Goal: Find specific page/section: Find specific page/section

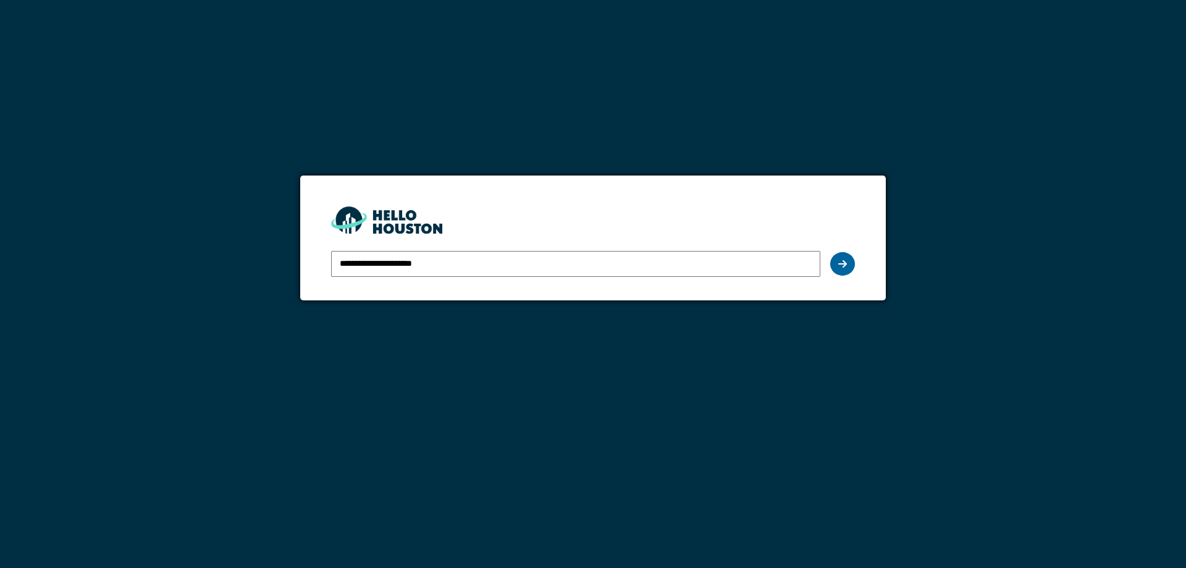
click at [839, 263] on icon at bounding box center [842, 264] width 9 height 10
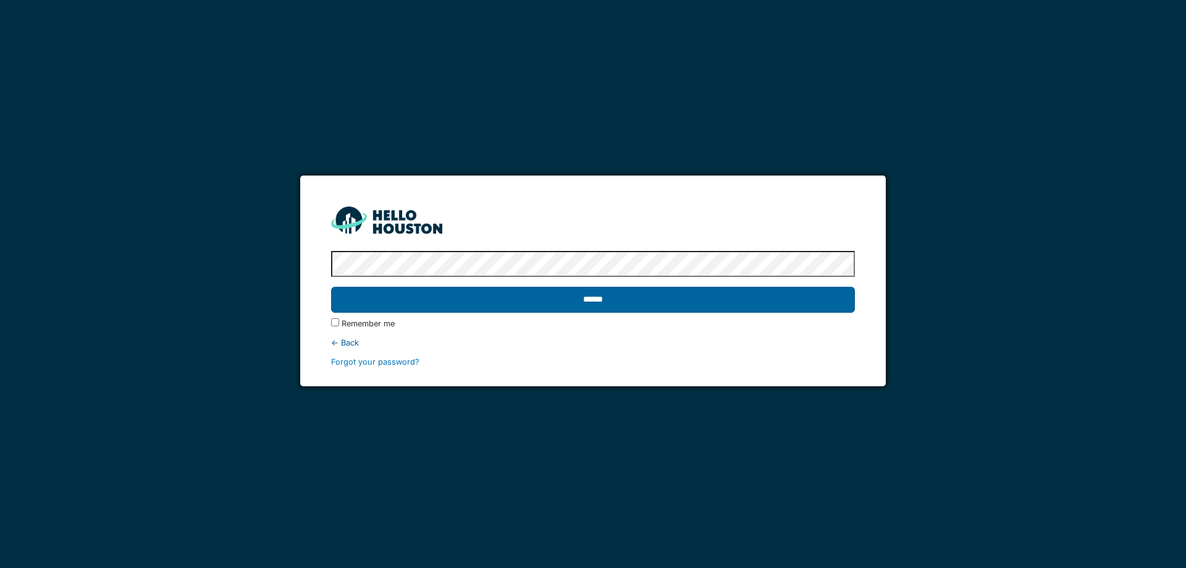
click at [695, 306] on input "******" at bounding box center [592, 300] width 523 height 26
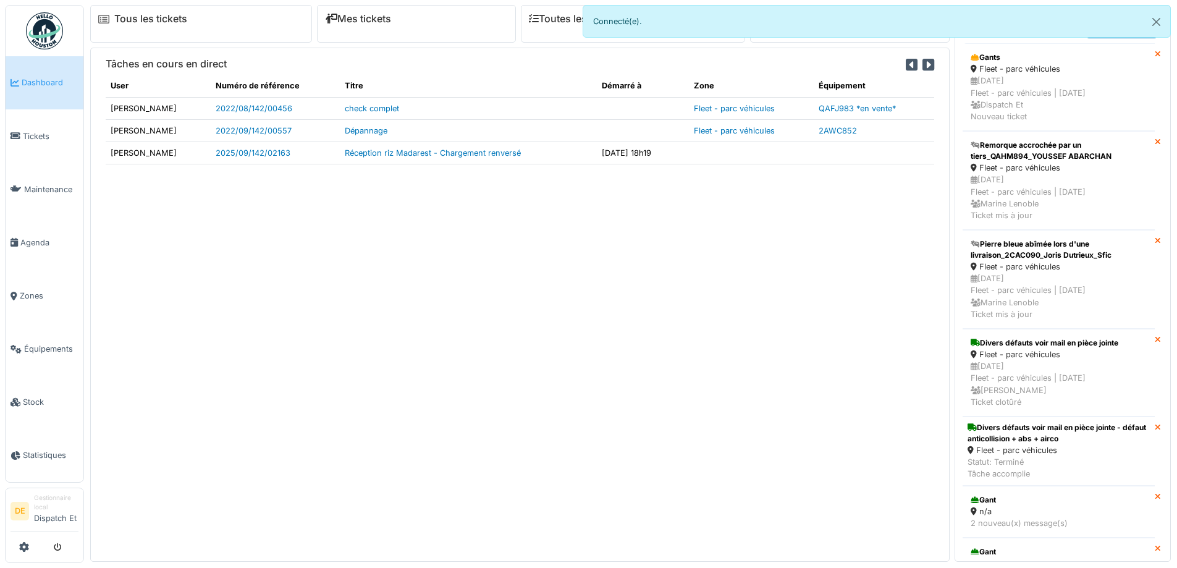
click at [492, 285] on div "Tâches en cours en direct User Numéro de référence Titre Démarré à Zone Équipem…" at bounding box center [519, 304] width 859 height 513
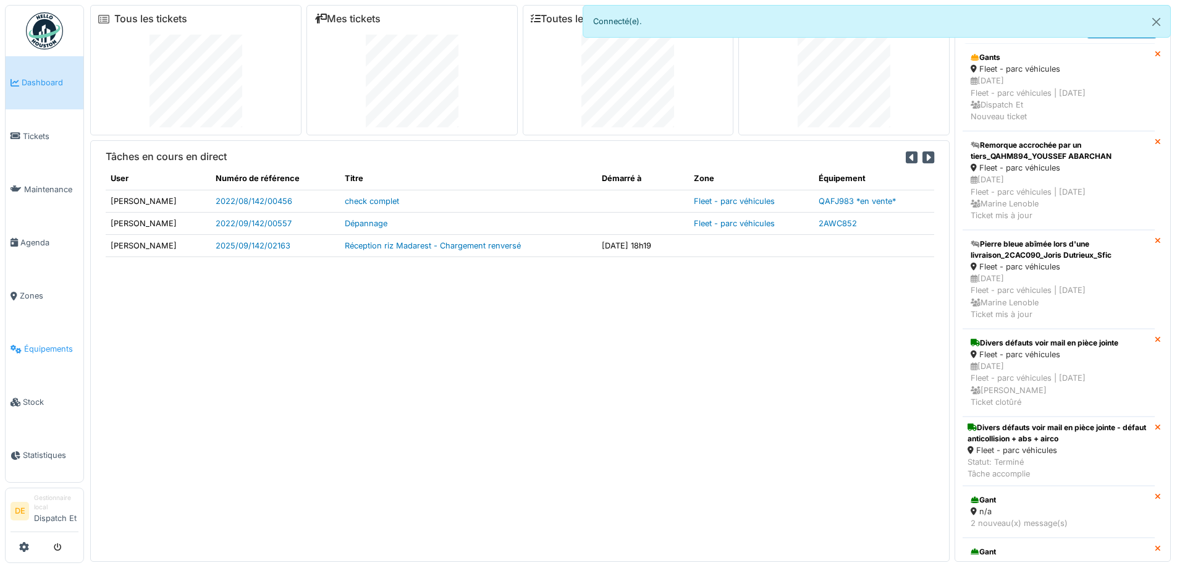
click at [42, 344] on span "Équipements" at bounding box center [51, 349] width 54 height 12
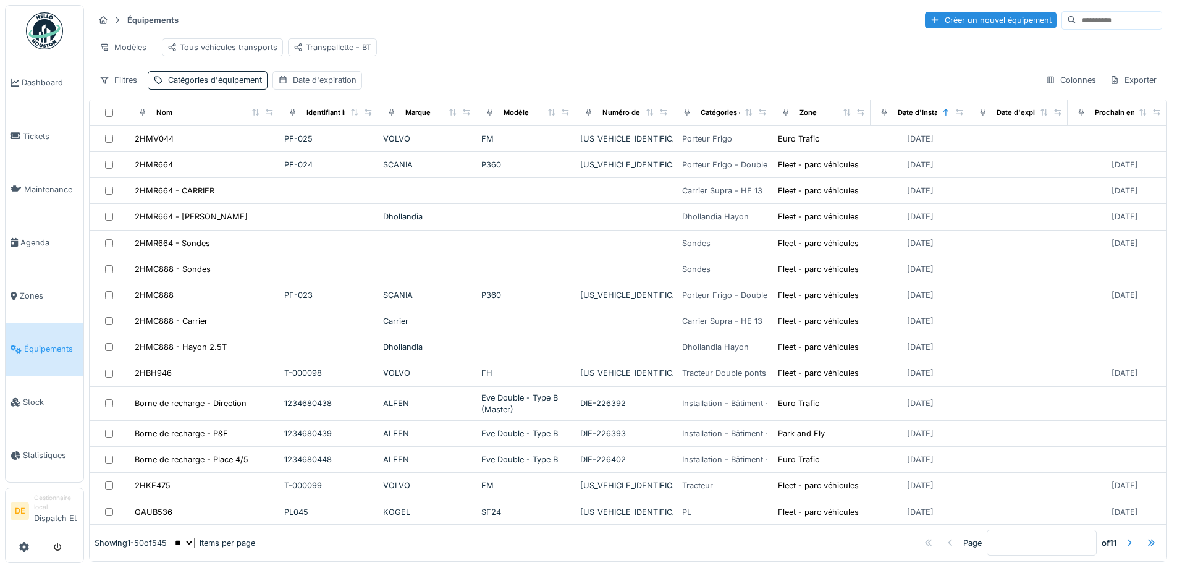
click at [1078, 18] on input at bounding box center [1118, 20] width 85 height 17
type input "****"
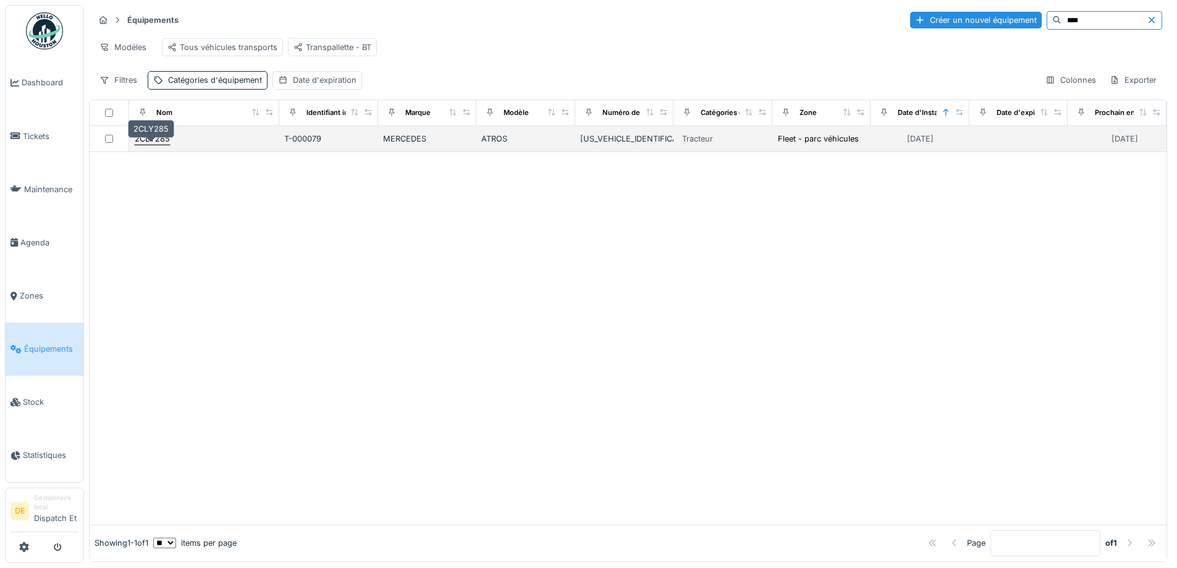
click at [160, 145] on div "2CLY285" at bounding box center [152, 139] width 35 height 12
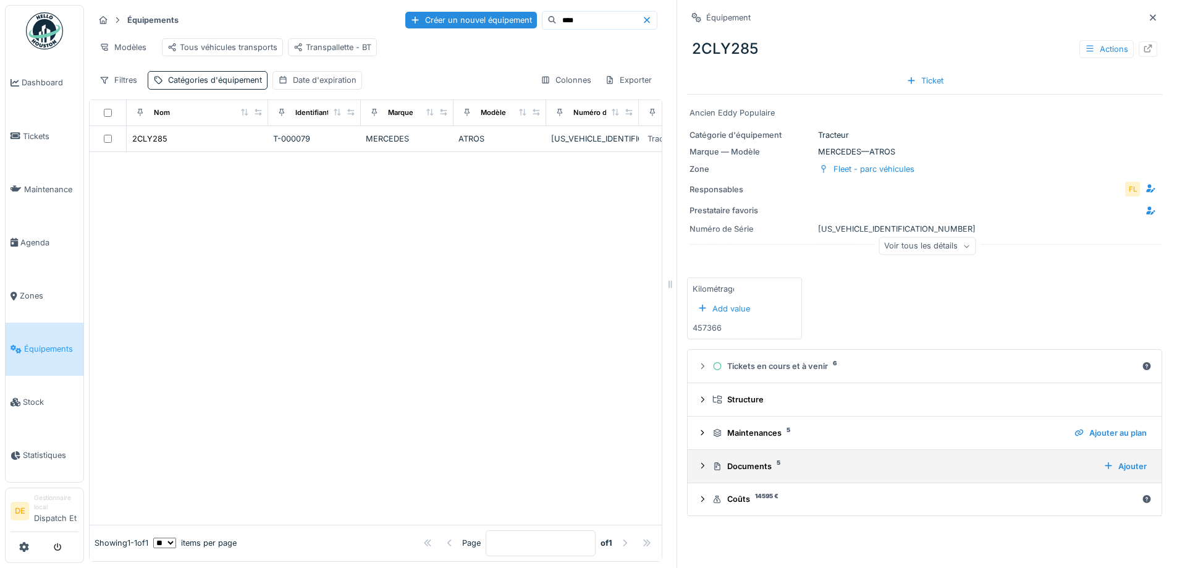
click at [742, 461] on div "Documents 5" at bounding box center [902, 466] width 381 height 12
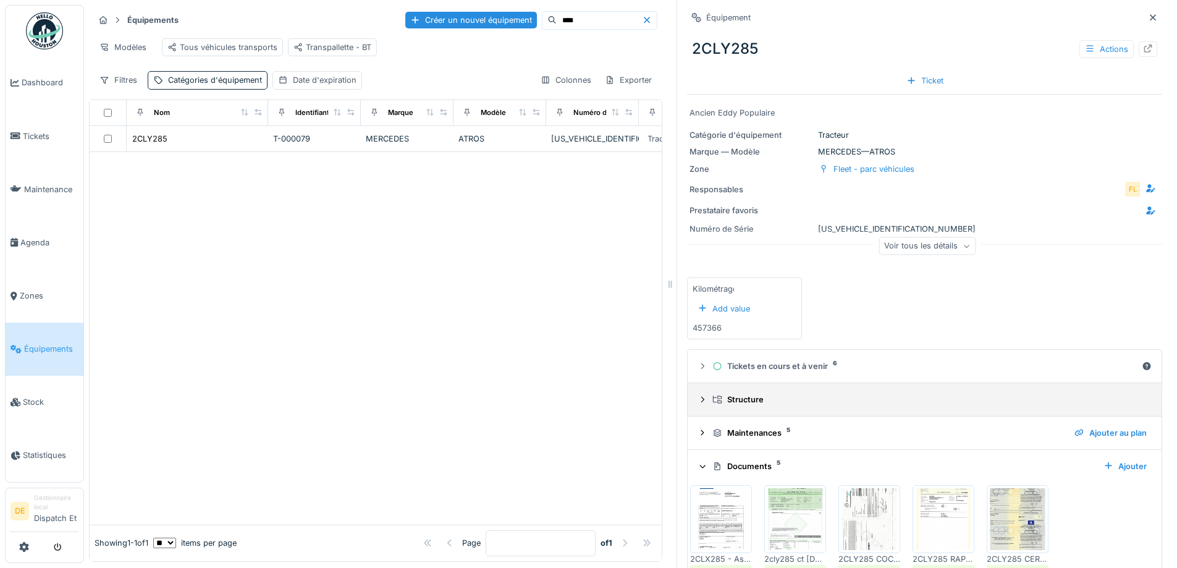
scroll to position [70, 0]
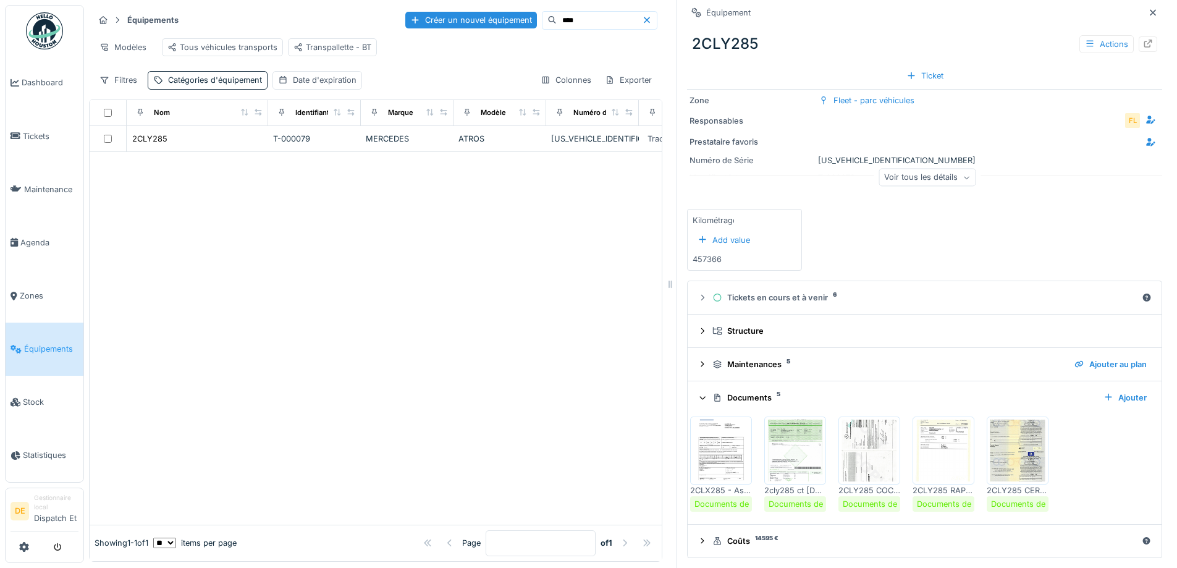
click at [710, 452] on img at bounding box center [721, 450] width 56 height 62
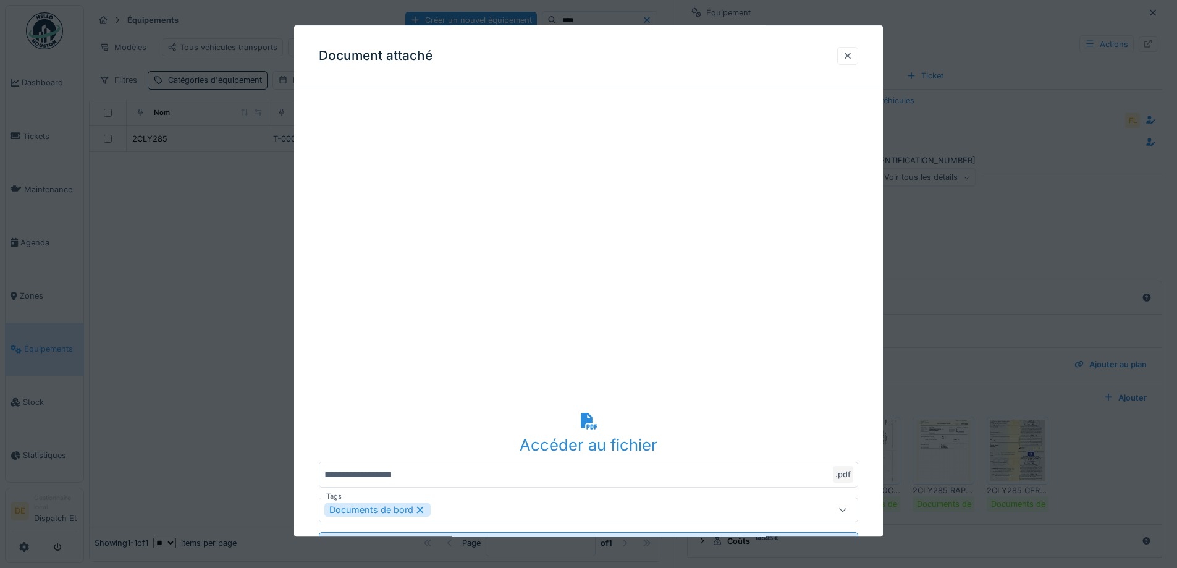
click at [852, 53] on div at bounding box center [847, 56] width 10 height 12
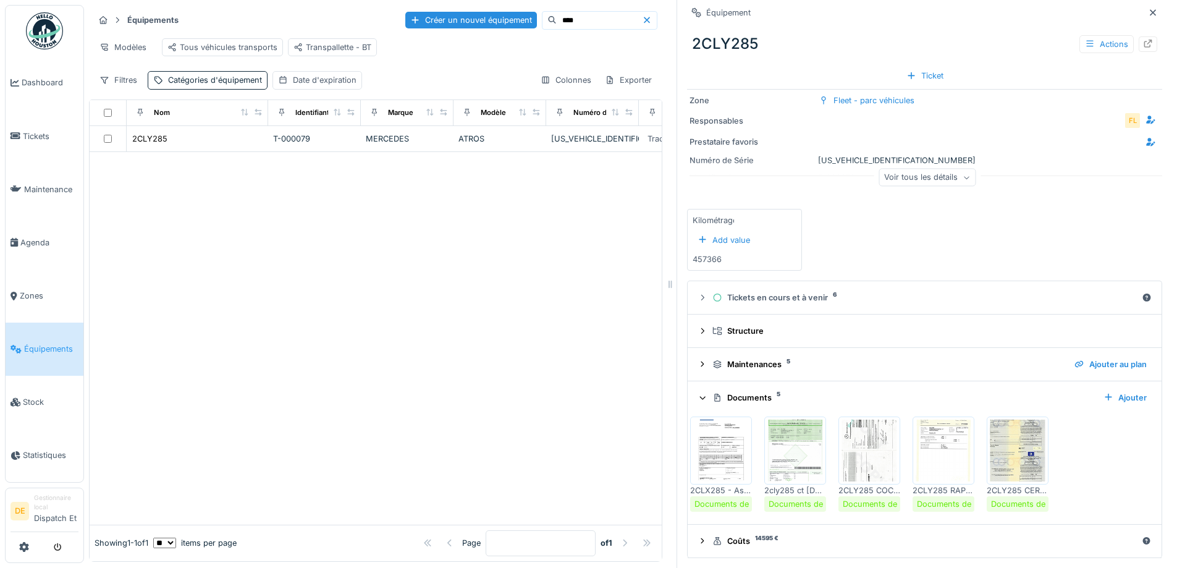
click at [778, 460] on img at bounding box center [795, 450] width 56 height 62
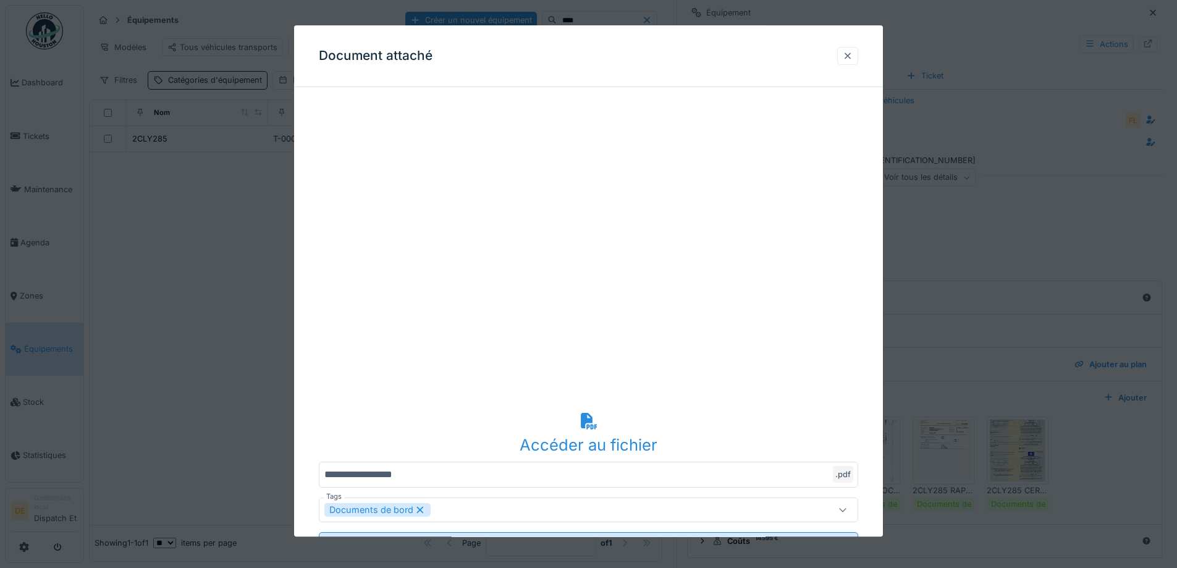
click at [852, 54] on div at bounding box center [847, 56] width 10 height 12
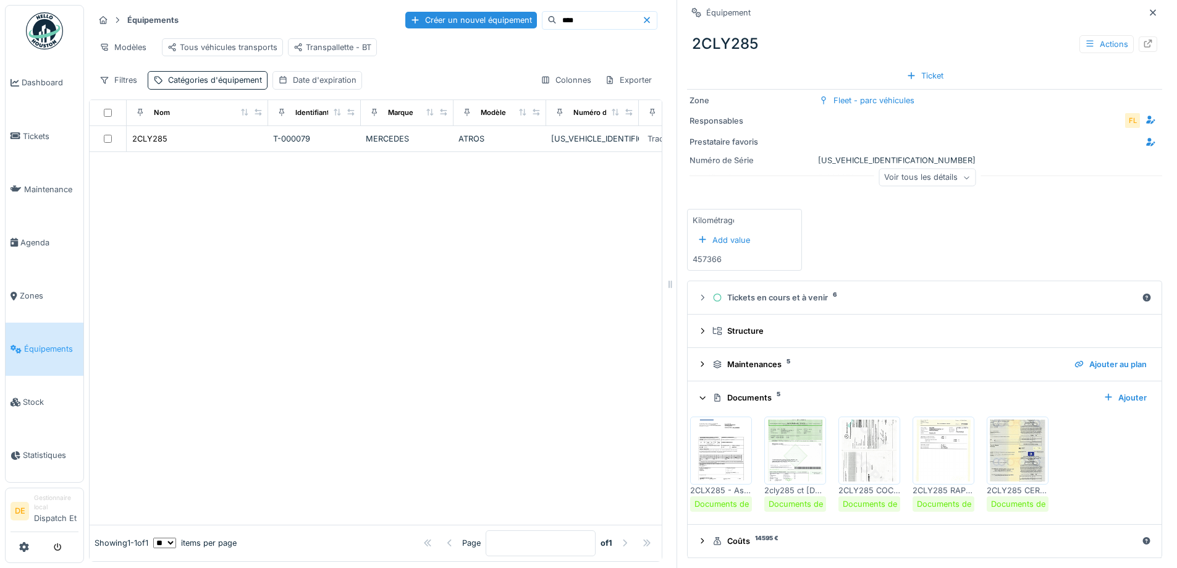
click at [844, 466] on img at bounding box center [869, 450] width 56 height 62
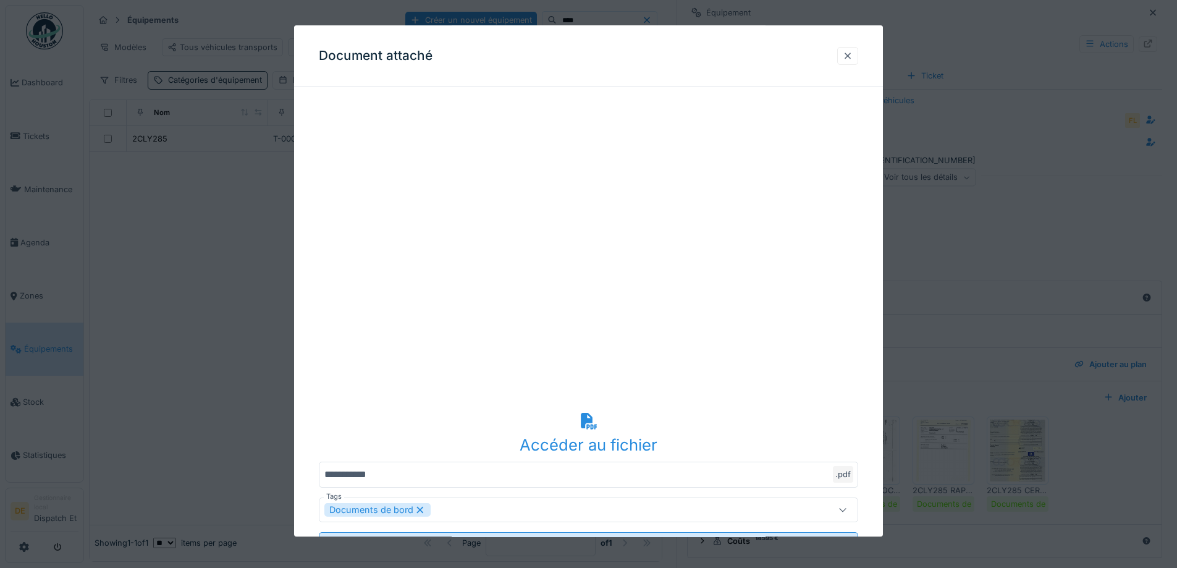
click at [848, 56] on div at bounding box center [847, 56] width 10 height 12
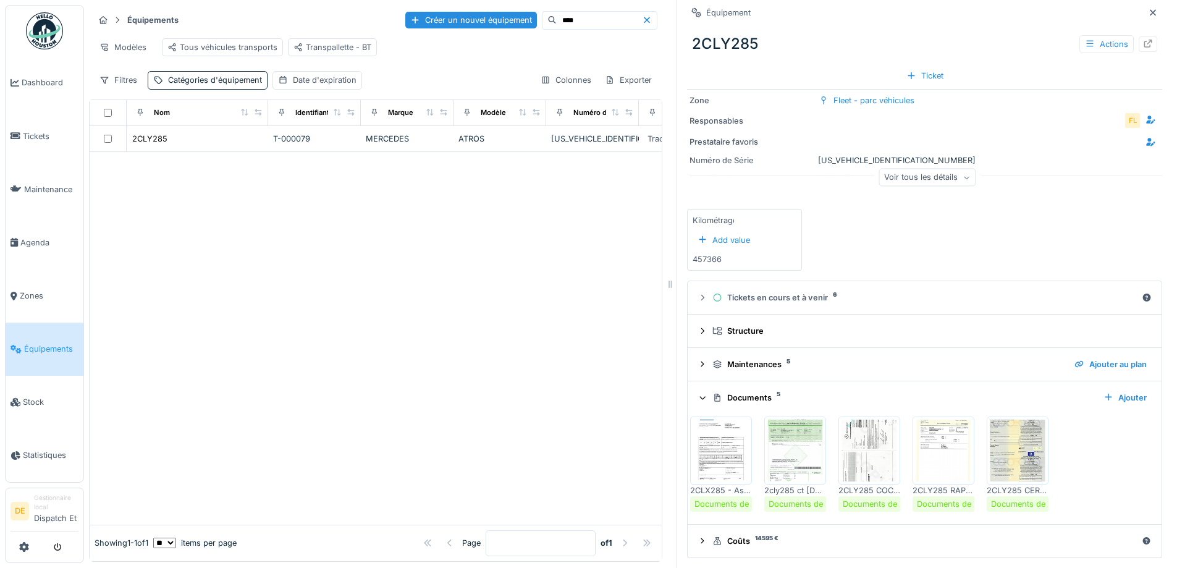
click at [925, 482] on div at bounding box center [943, 450] width 62 height 68
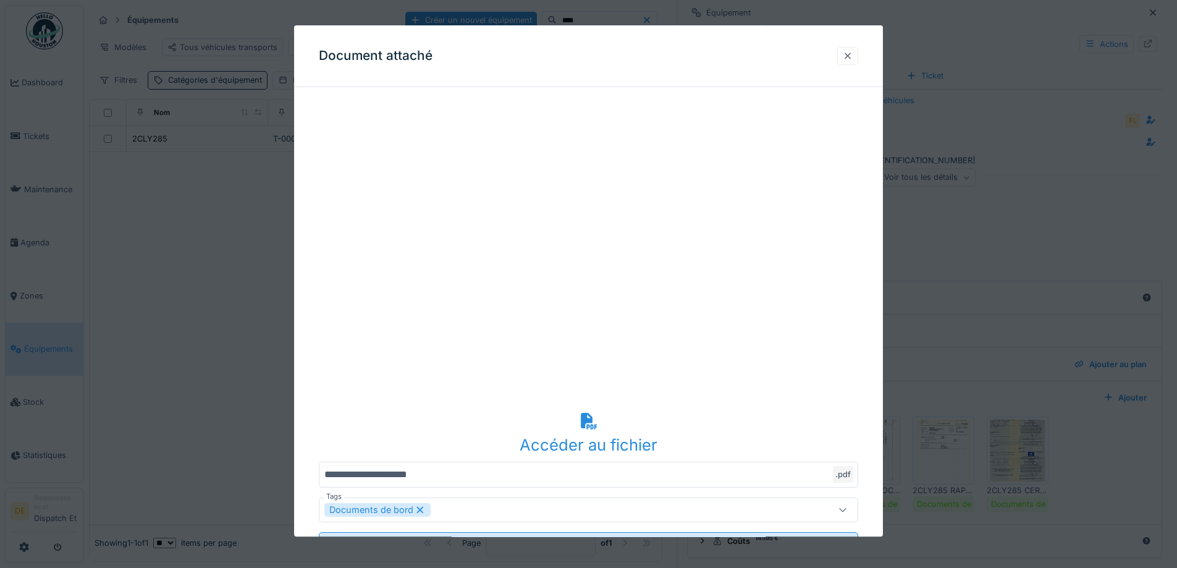
click at [858, 53] on div at bounding box center [847, 56] width 21 height 18
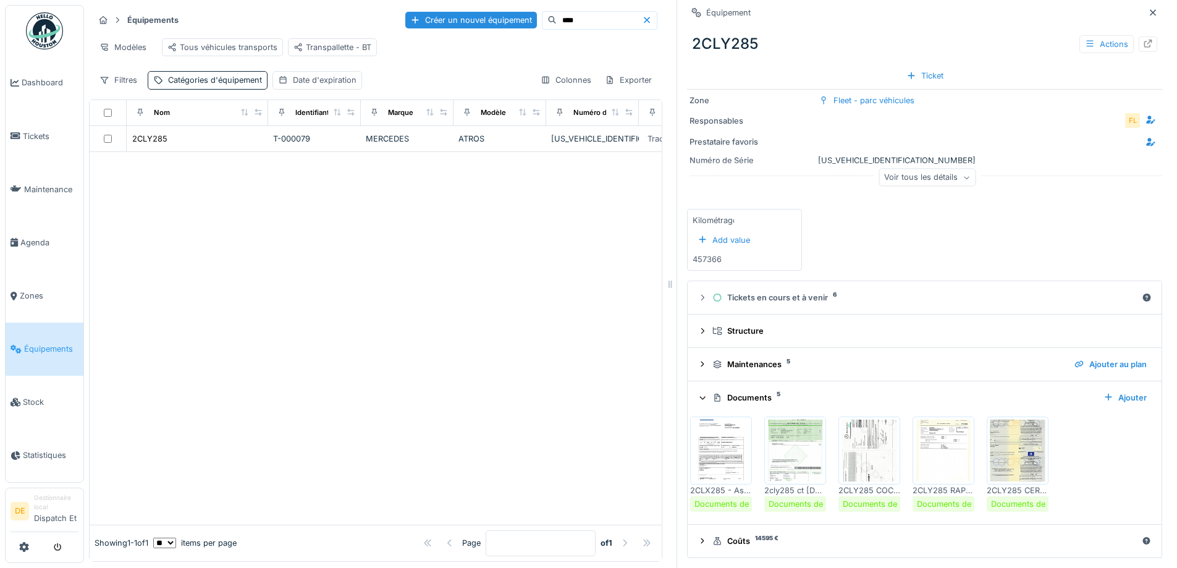
click at [1007, 443] on img at bounding box center [1017, 450] width 56 height 62
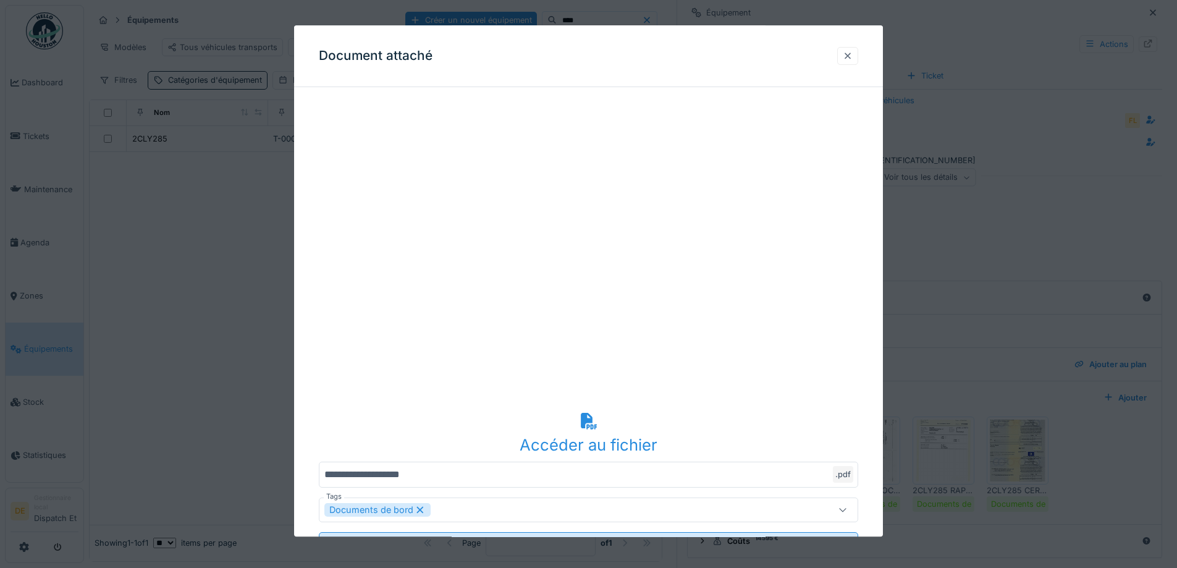
click at [852, 57] on div at bounding box center [847, 56] width 10 height 12
